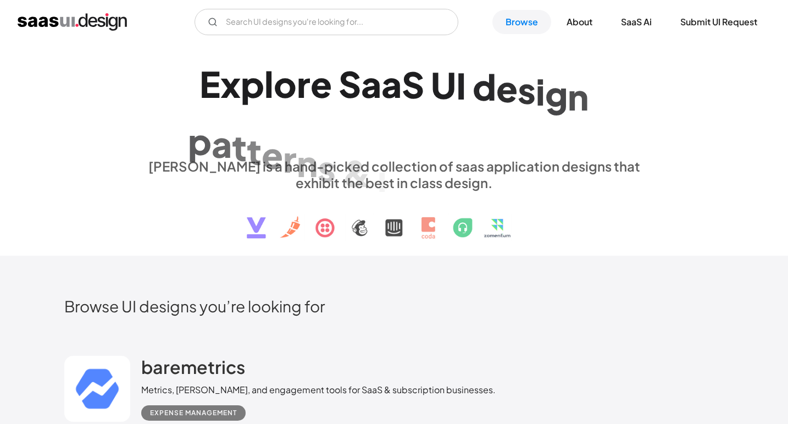
scroll to position [247, 0]
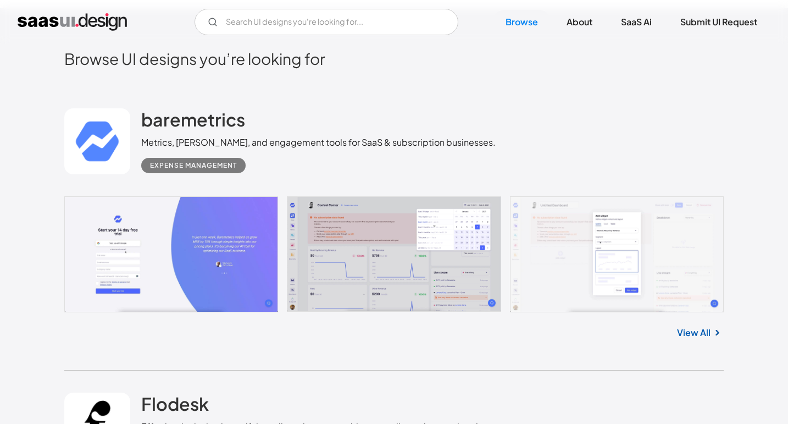
click at [568, 109] on div "baremetrics Metrics, dunning, and engagement tools for SaaS & subscription busi…" at bounding box center [393, 141] width 659 height 110
click at [568, 110] on div "baremetrics Metrics, dunning, and engagement tools for SaaS & subscription busi…" at bounding box center [393, 141] width 659 height 110
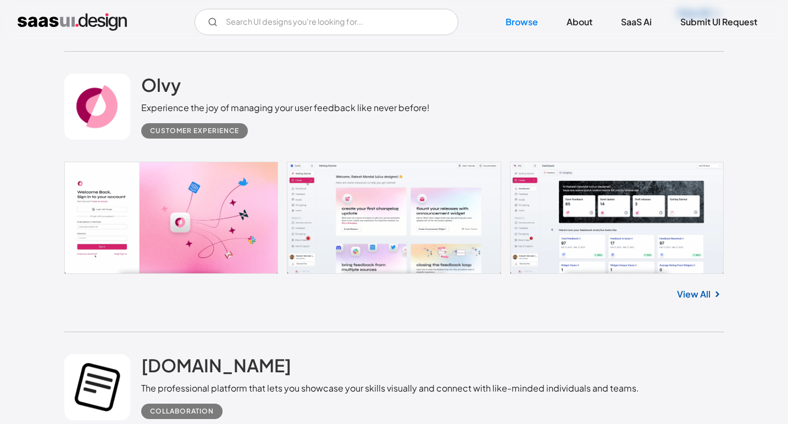
scroll to position [2372, 0]
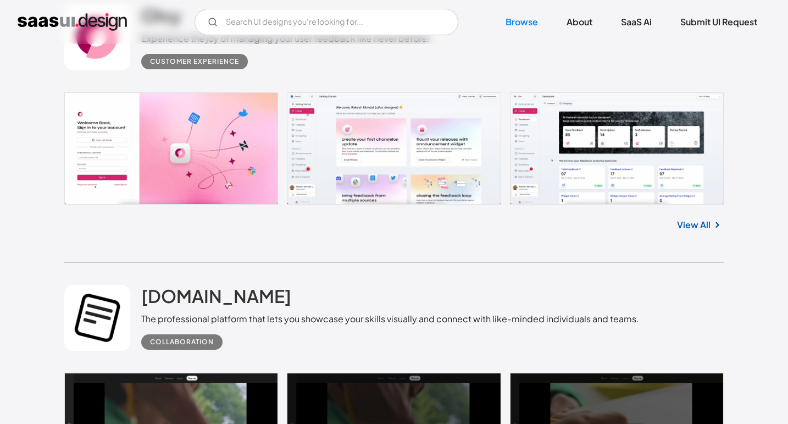
click at [442, 250] on div "Olvy Experience the joy of managing your user feedback like never before! Custo…" at bounding box center [393, 122] width 659 height 281
click at [442, 253] on div "Olvy Experience the joy of managing your user feedback like never before! Custo…" at bounding box center [393, 122] width 659 height 281
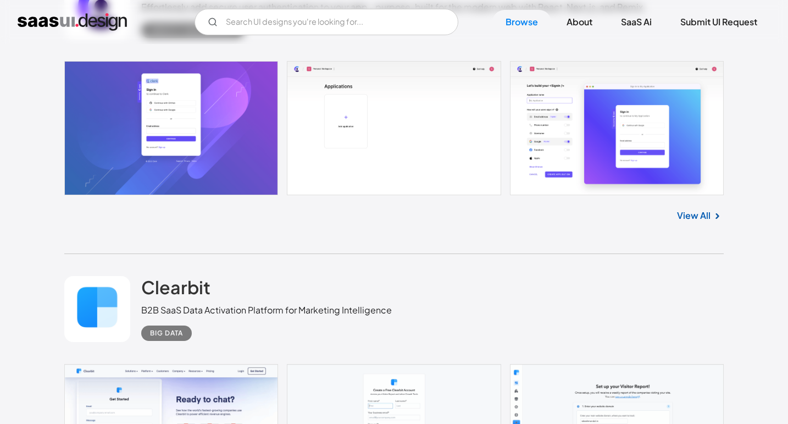
scroll to position [3268, 0]
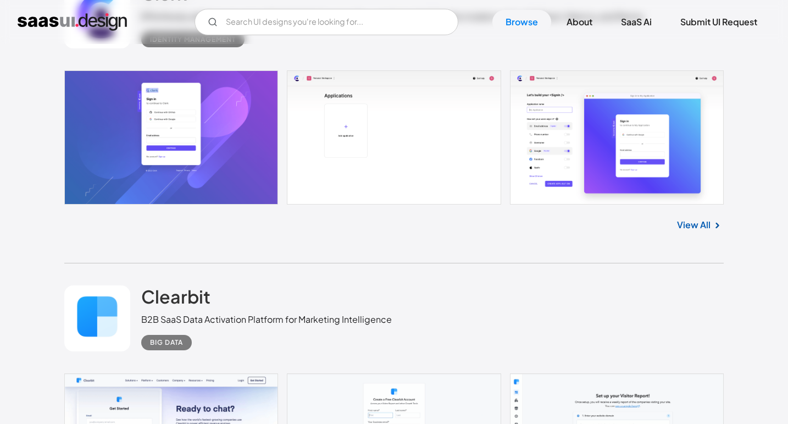
click at [439, 247] on div "Clerk Effortlessly add secure user authentication to your app - purpose-built f…" at bounding box center [393, 111] width 659 height 303
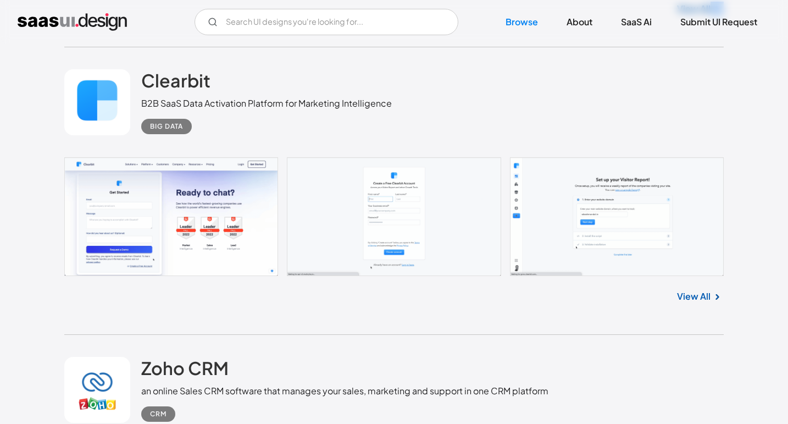
scroll to position [3567, 0]
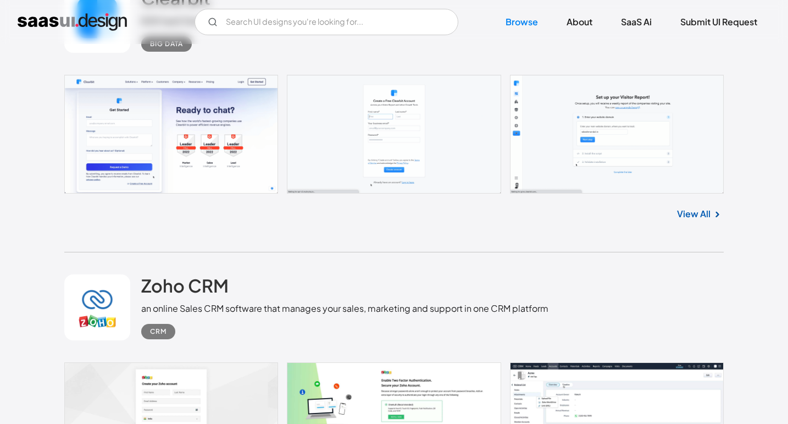
click at [436, 256] on div "Zoho CRM an online Sales CRM software that manages your sales, marketing and su…" at bounding box center [393, 307] width 659 height 110
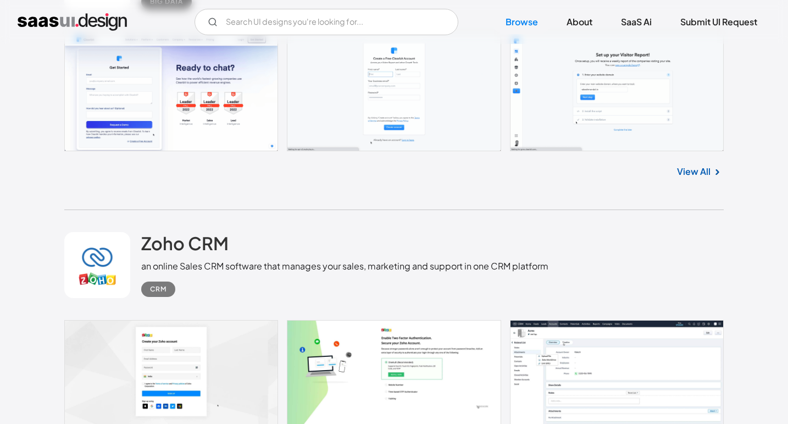
click at [436, 256] on div "Zoho CRM an online Sales CRM software that manages your sales, marketing and su…" at bounding box center [344, 264] width 407 height 65
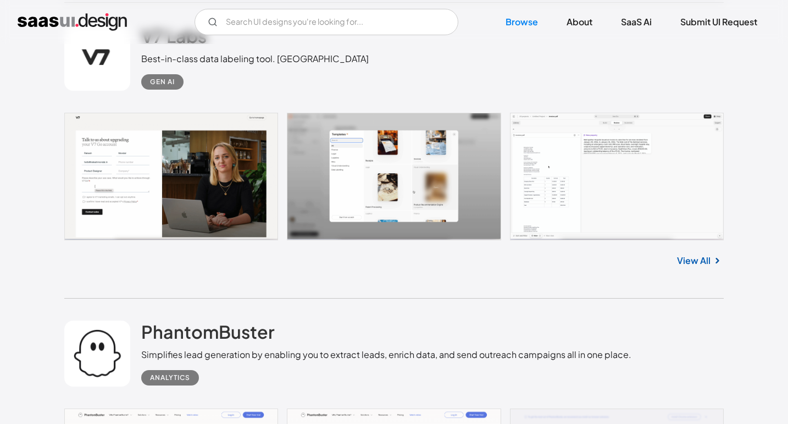
scroll to position [4450, 0]
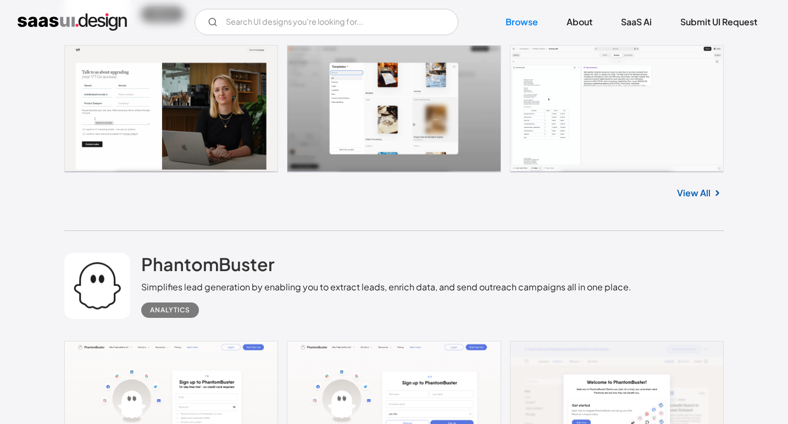
click at [434, 257] on div "PhantomBuster Simplifies lead generation by enabling you to extract leads, enri…" at bounding box center [386, 285] width 490 height 65
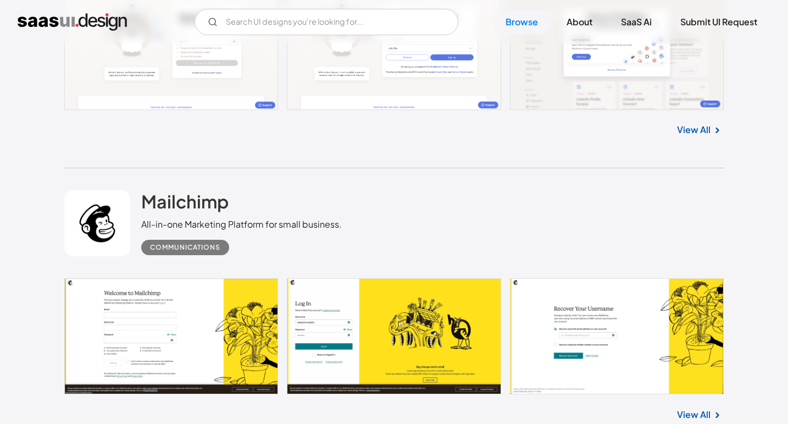
scroll to position [4909, 0]
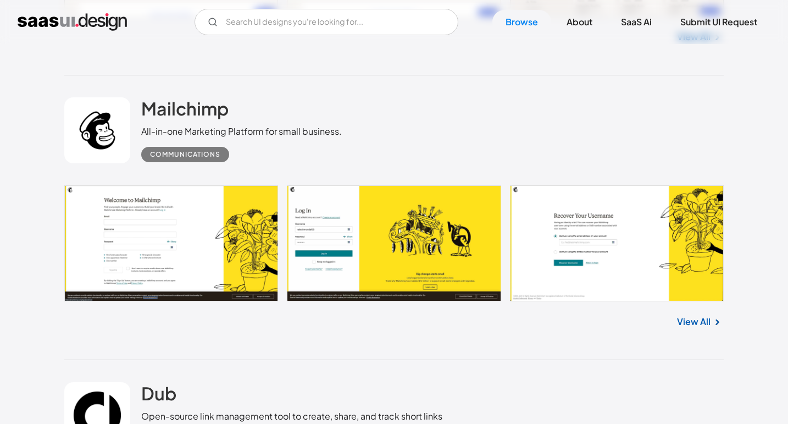
click at [330, 147] on div "Communications" at bounding box center [241, 150] width 201 height 24
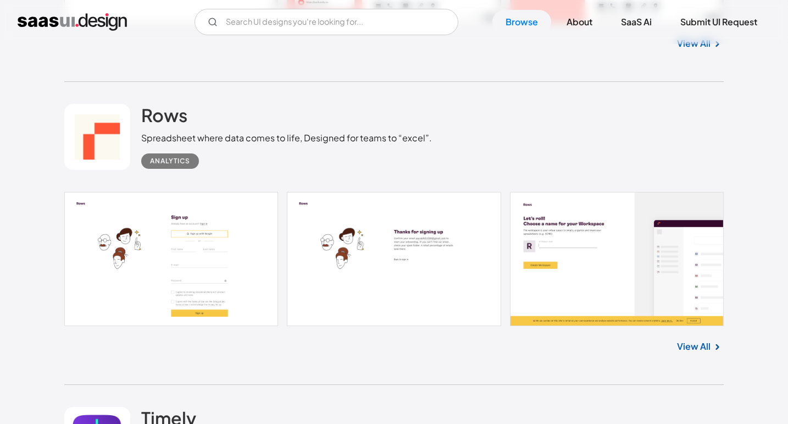
scroll to position [9056, 0]
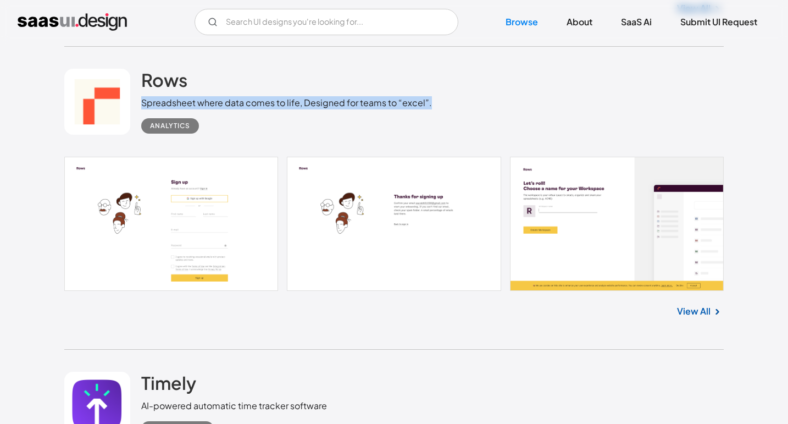
drag, startPoint x: 626, startPoint y: 103, endPoint x: 625, endPoint y: 113, distance: 9.4
click at [625, 113] on div "Rows Spreadsheet where data comes to life, Designed for teams to “excel”. Analy…" at bounding box center [393, 102] width 659 height 110
click at [631, 112] on div "Rows Spreadsheet where data comes to life, Designed for teams to “excel”. Analy…" at bounding box center [393, 102] width 659 height 110
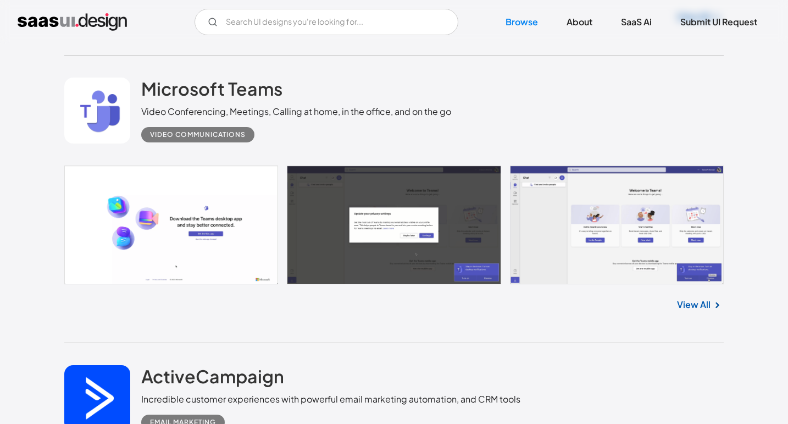
scroll to position [10849, 0]
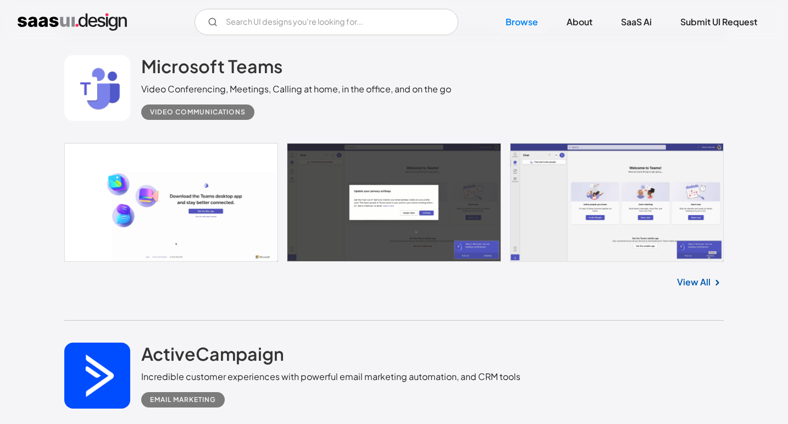
click at [631, 112] on div "Microsoft Teams Video Conferencing, Meetings, Calling at home, in the office, a…" at bounding box center [393, 88] width 659 height 110
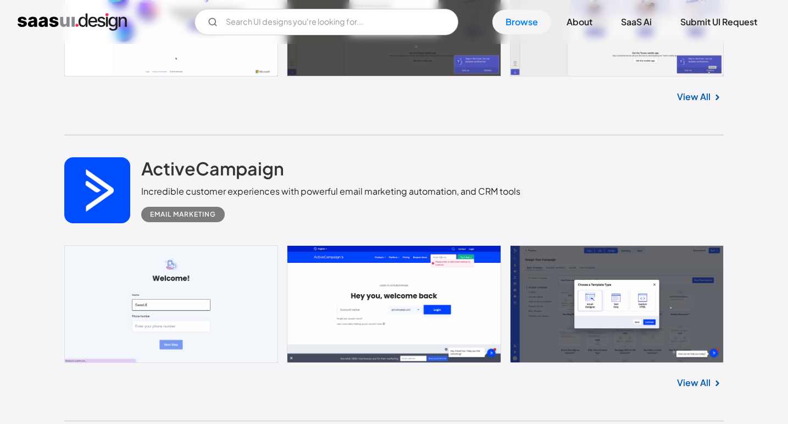
scroll to position [11101, 0]
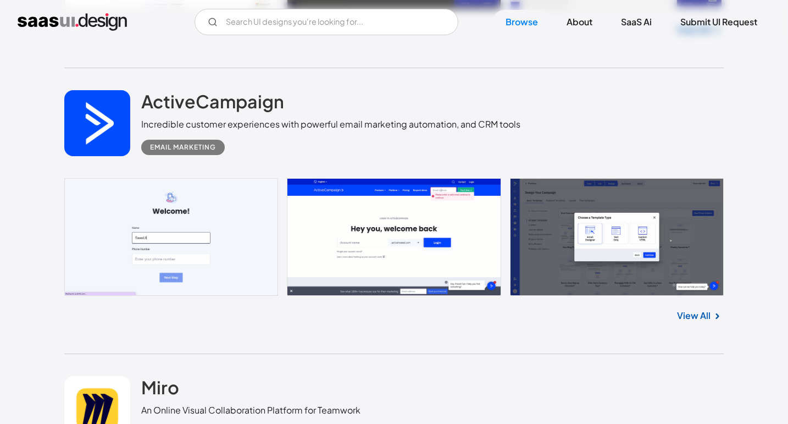
click at [631, 112] on div "ActiveCampaign Incredible customer experiences with powerful email marketing au…" at bounding box center [393, 123] width 659 height 110
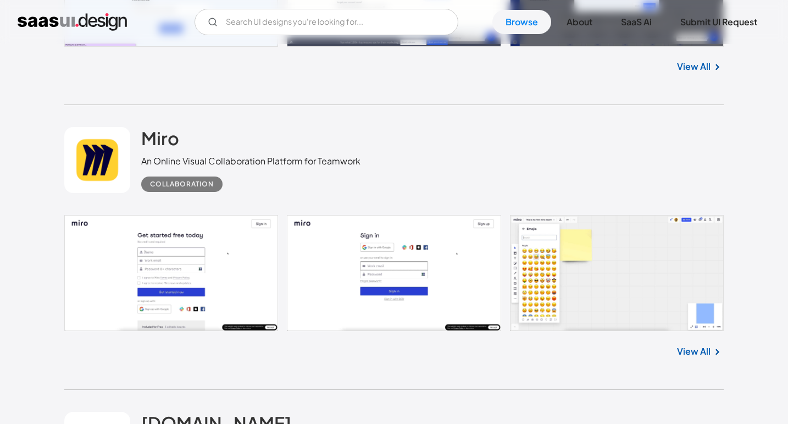
scroll to position [11452, 0]
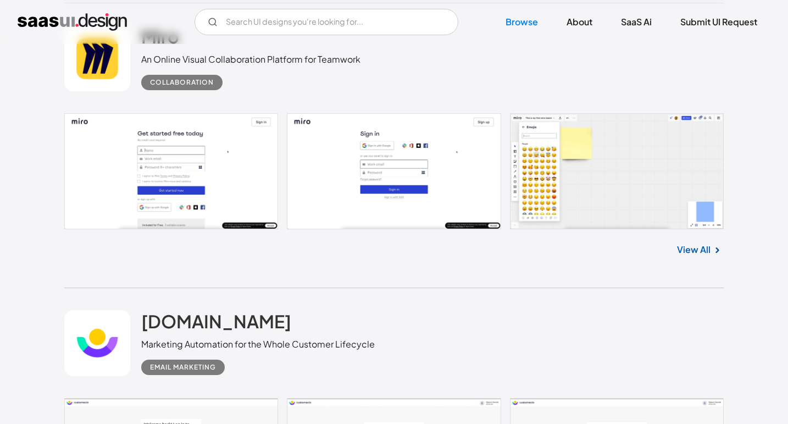
click at [624, 94] on div "Miro An Online Visual Collaboration Platform for Teamwork Collaboration" at bounding box center [393, 58] width 659 height 110
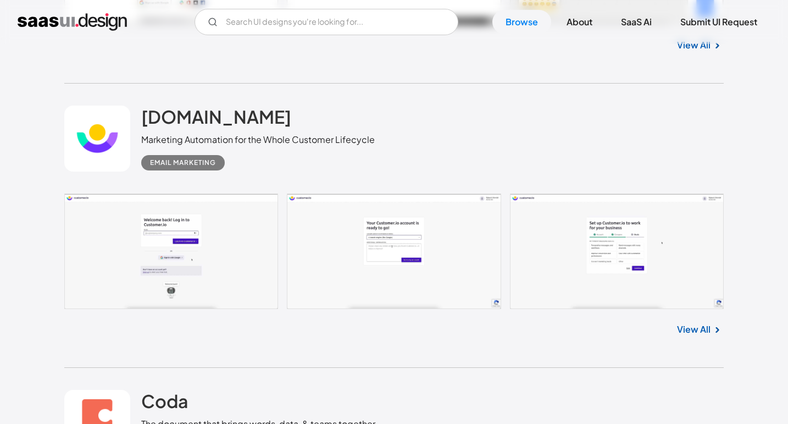
scroll to position [11690, 0]
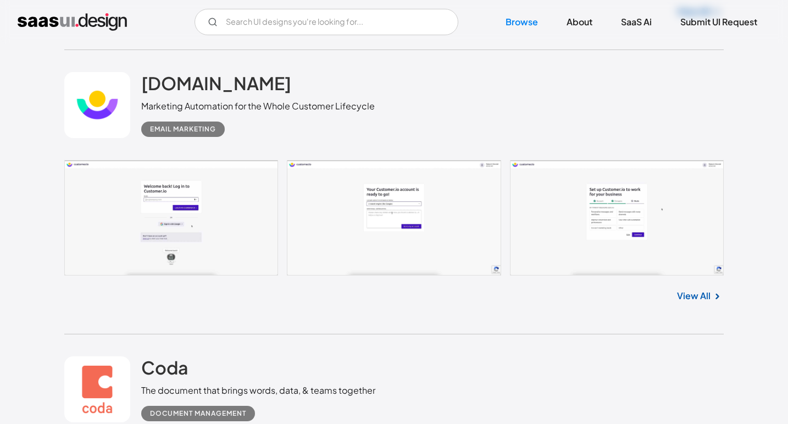
click at [624, 95] on div "customer.io Marketing Automation for the Whole Customer Lifecycle Email Marketi…" at bounding box center [393, 105] width 659 height 110
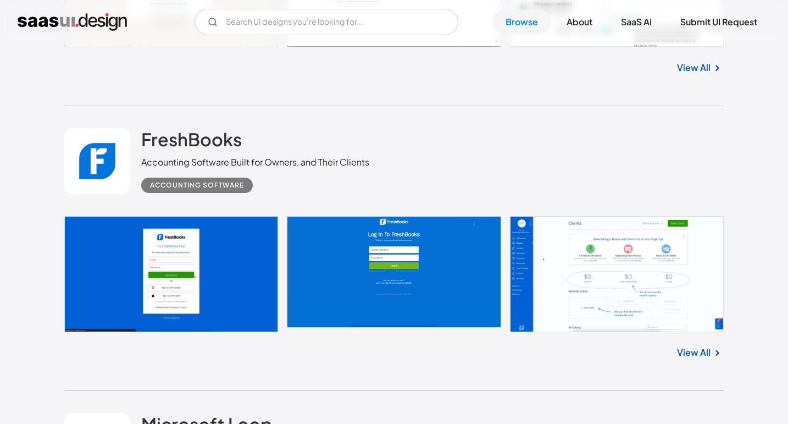
scroll to position [12280, 0]
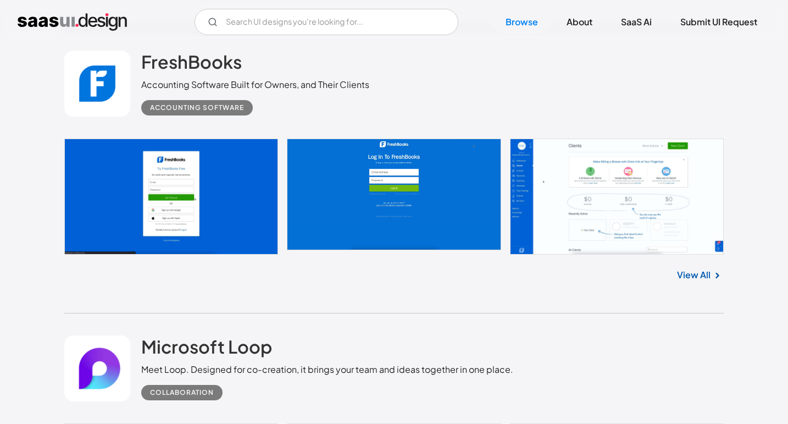
click at [624, 95] on div "FreshBooks Accounting Software Built for Owners, and Their Clients Accounting S…" at bounding box center [393, 84] width 659 height 110
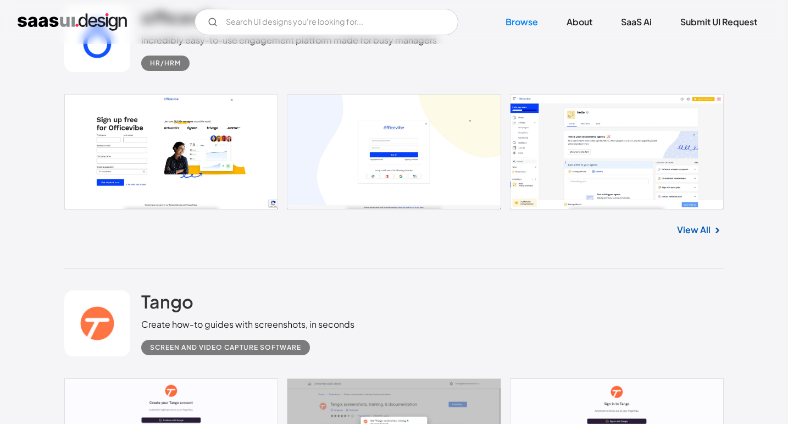
scroll to position [20496, 0]
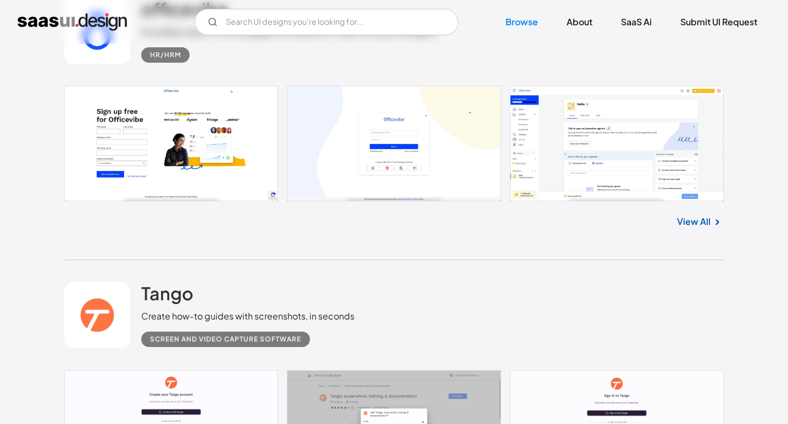
click at [435, 260] on div "officevibe Incredibly easy-to-use engagement platform made for busy managers HR…" at bounding box center [393, 118] width 659 height 284
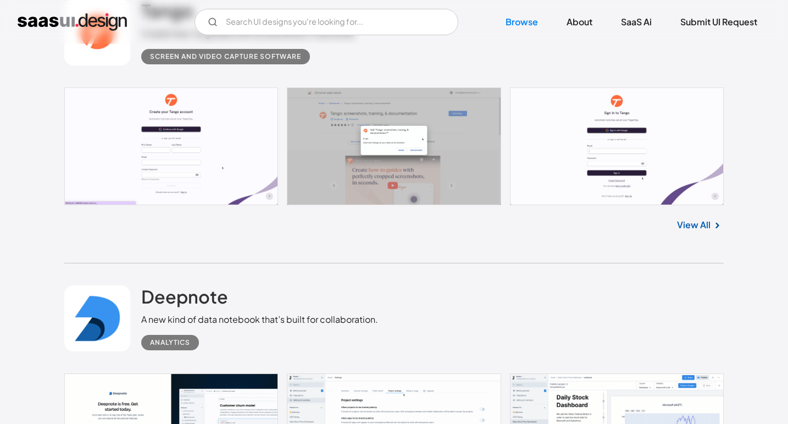
scroll to position [20829, 0]
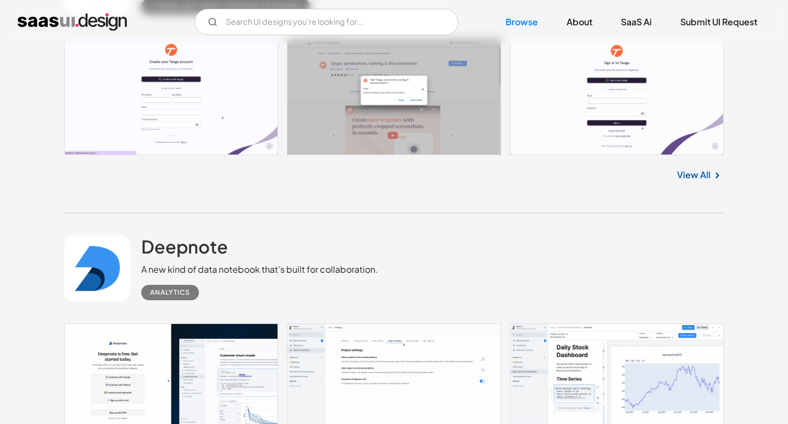
click at [594, 213] on div "Tango Create how-to guides with screenshots, in seconds Screen and Video Captur…" at bounding box center [393, 70] width 659 height 286
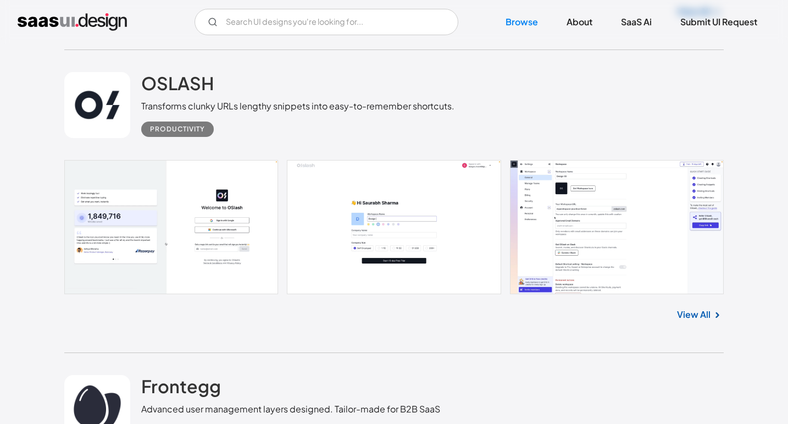
scroll to position [22200, 0]
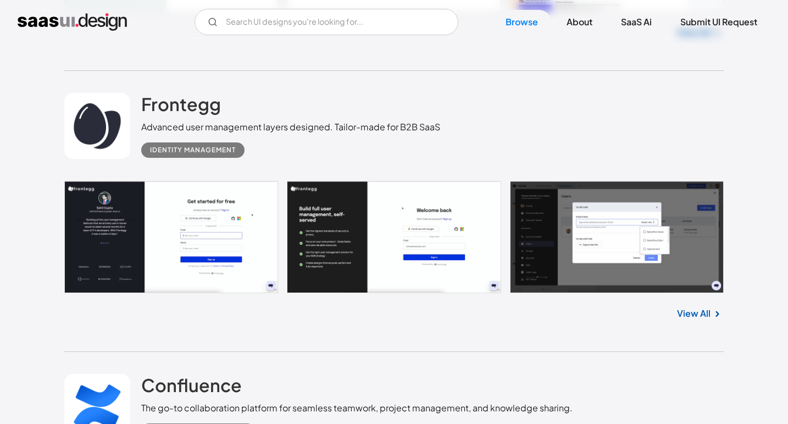
click at [592, 138] on div "Frontegg Advanced user management layers designed. Tailor-made for B2B SaaS Ide…" at bounding box center [393, 126] width 659 height 110
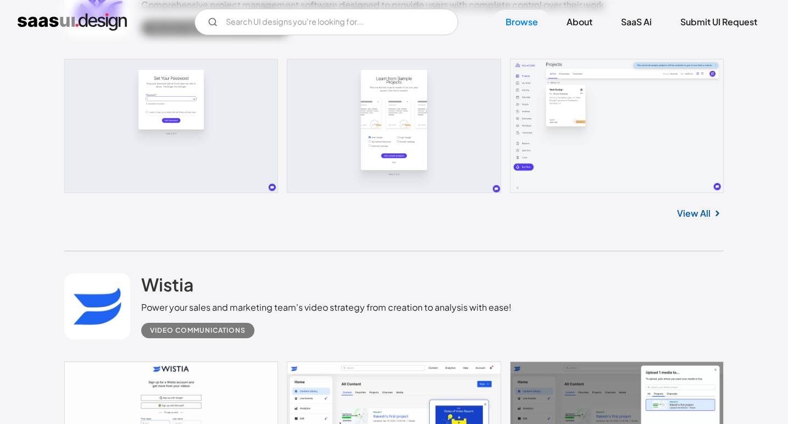
scroll to position [24884, 0]
click at [585, 252] on div "ActiveCollab Comprehensive project management software designed to provide user…" at bounding box center [393, 100] width 659 height 303
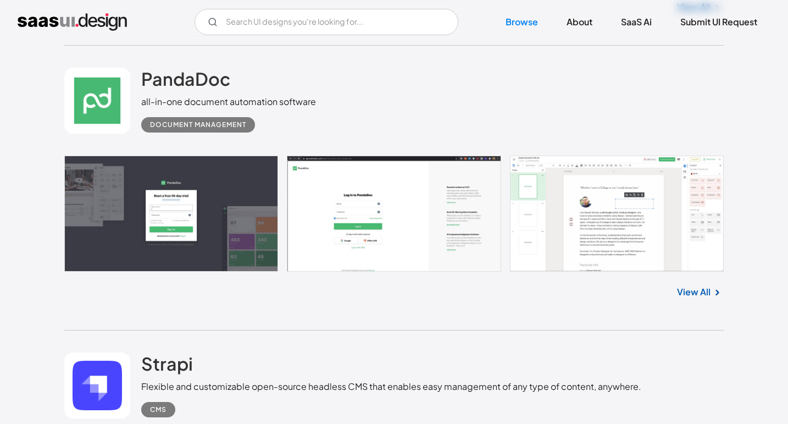
scroll to position [27982, 0]
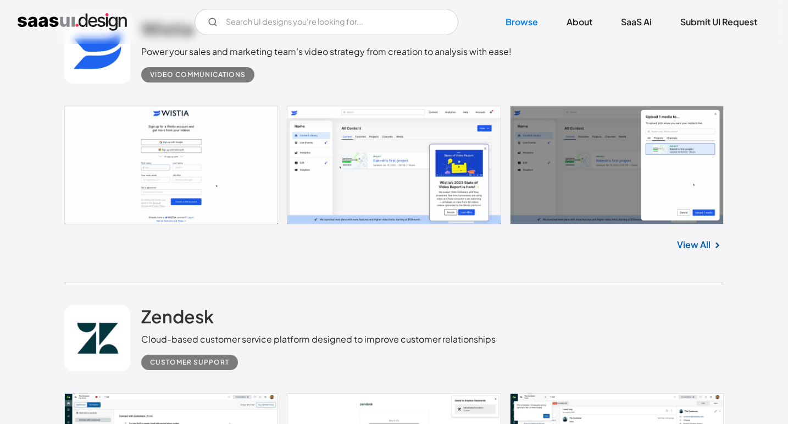
scroll to position [25131, 0]
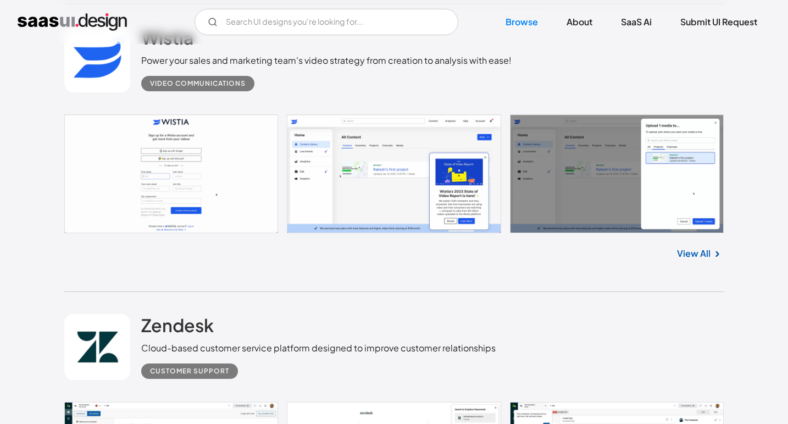
click at [419, 221] on link at bounding box center [393, 173] width 659 height 119
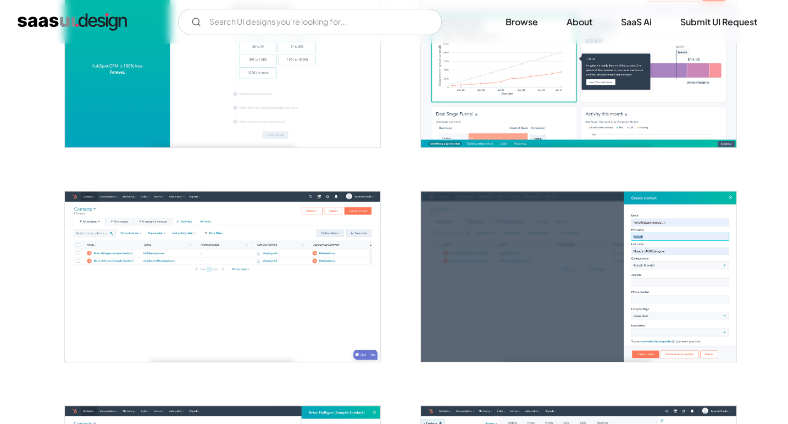
scroll to position [529, 0]
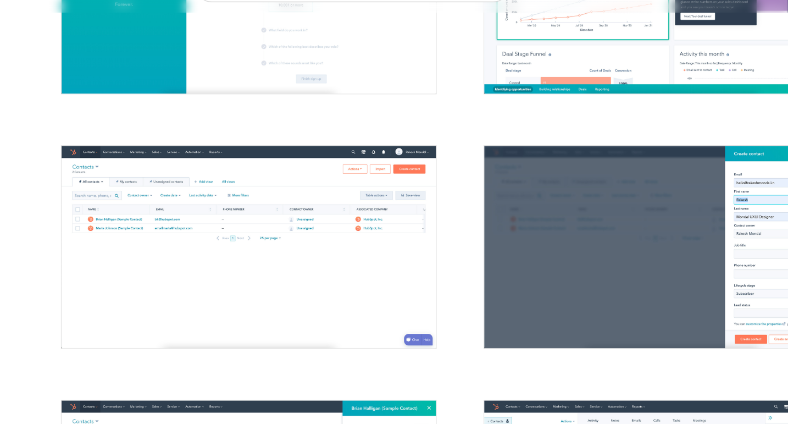
click at [121, 142] on div at bounding box center [216, 234] width 330 height 214
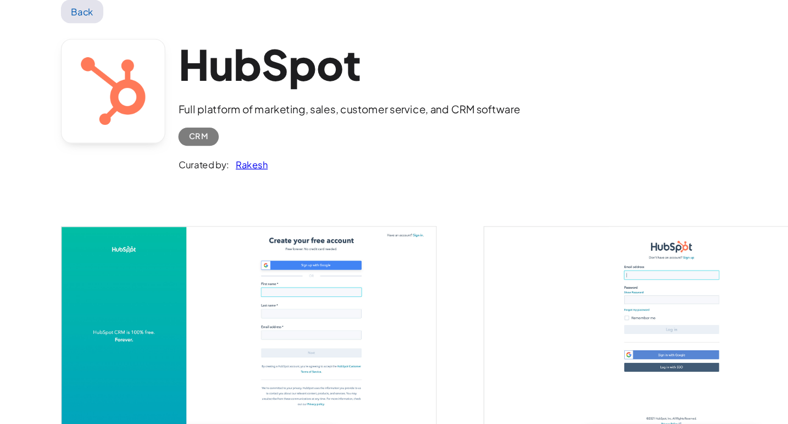
scroll to position [131, 0]
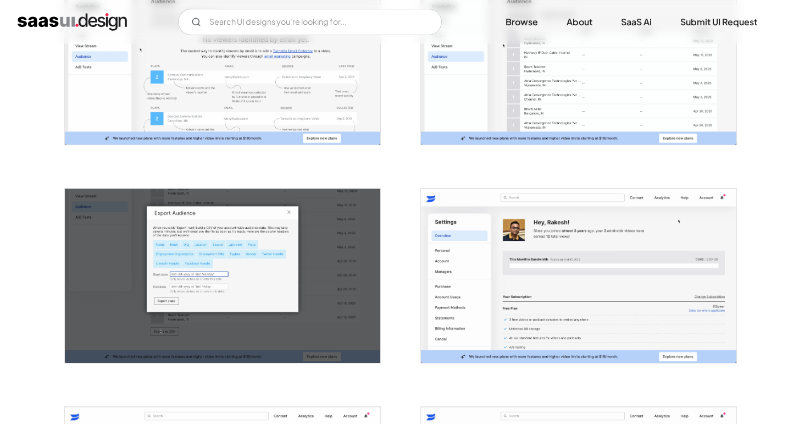
scroll to position [1649, 0]
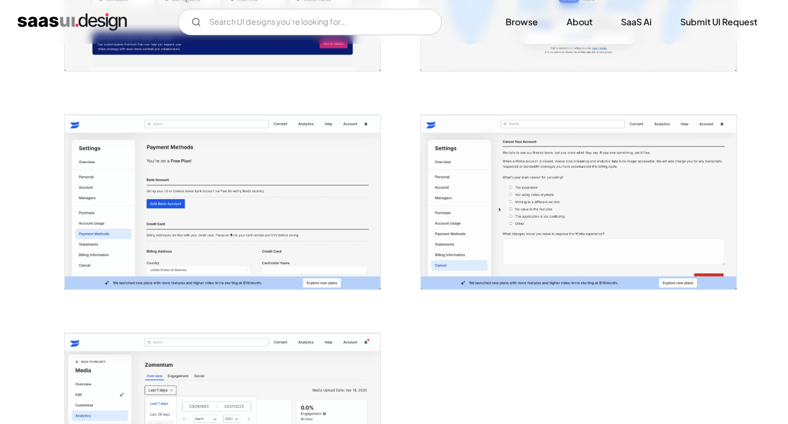
scroll to position [2375, 0]
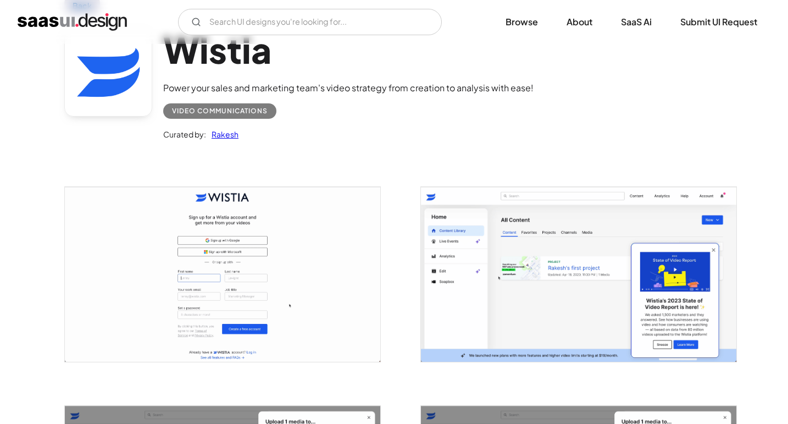
scroll to position [73, 0]
